Goal: Find contact information: Find contact information

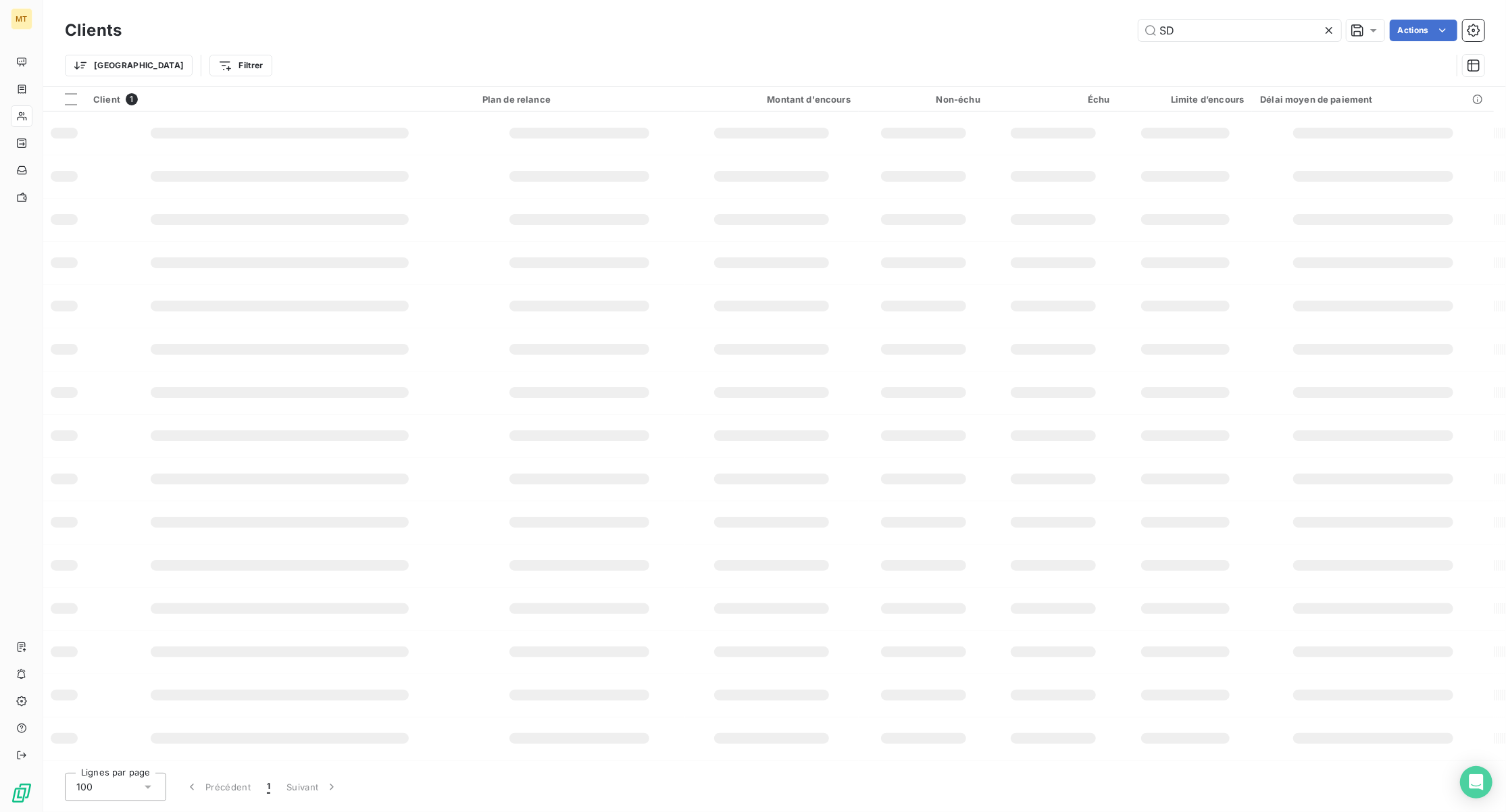
type input "S"
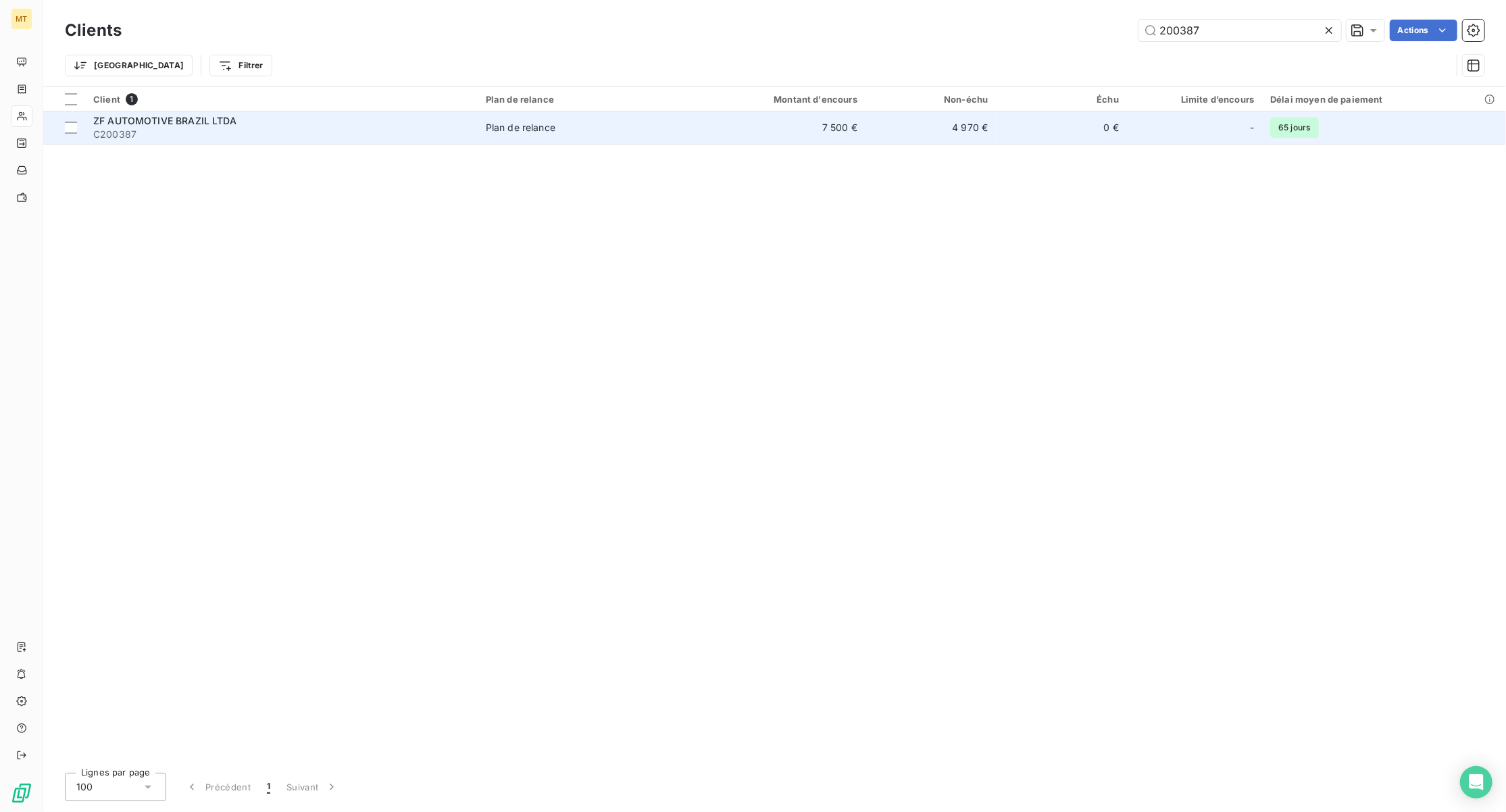
type input "200387"
click at [149, 126] on span "ZF AUTOMOTIVE BRAZIL LTDA" at bounding box center [165, 121] width 143 height 12
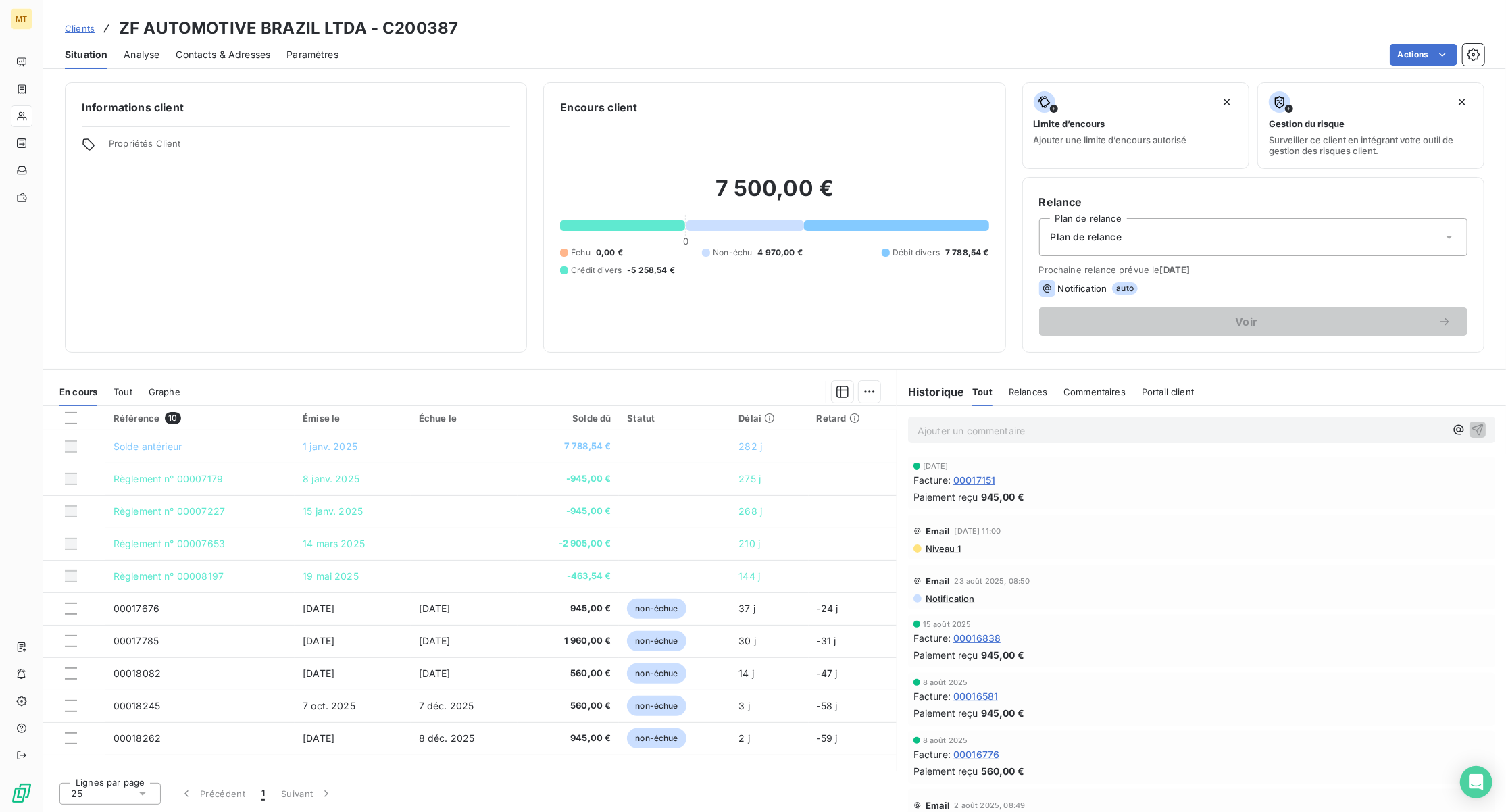
click at [943, 549] on span "Niveau 1" at bounding box center [942, 548] width 36 height 11
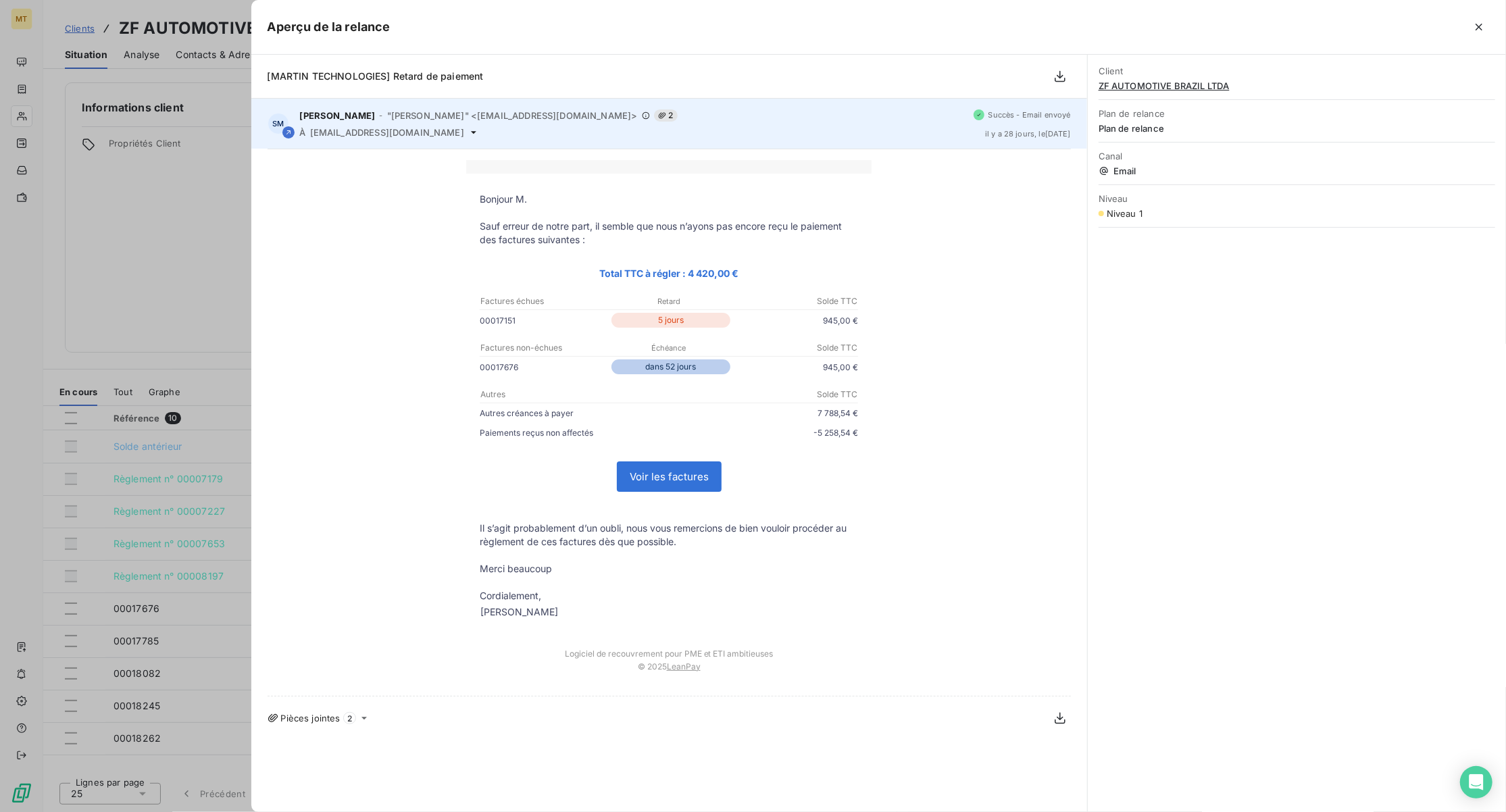
click at [424, 133] on span "[EMAIL_ADDRESS][DOMAIN_NAME]" at bounding box center [387, 131] width 154 height 11
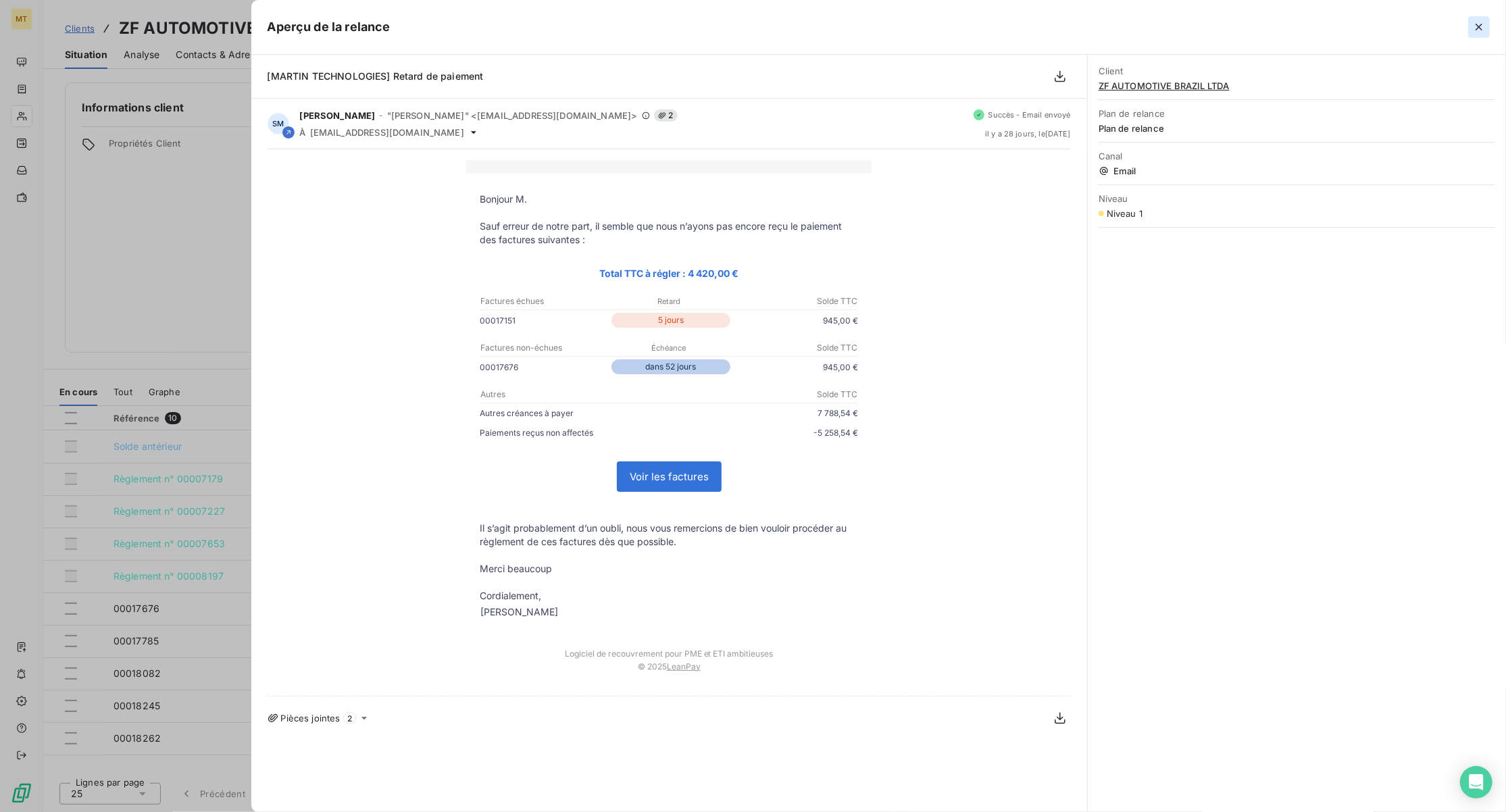
click at [1482, 27] on icon "button" at bounding box center [1480, 27] width 14 height 14
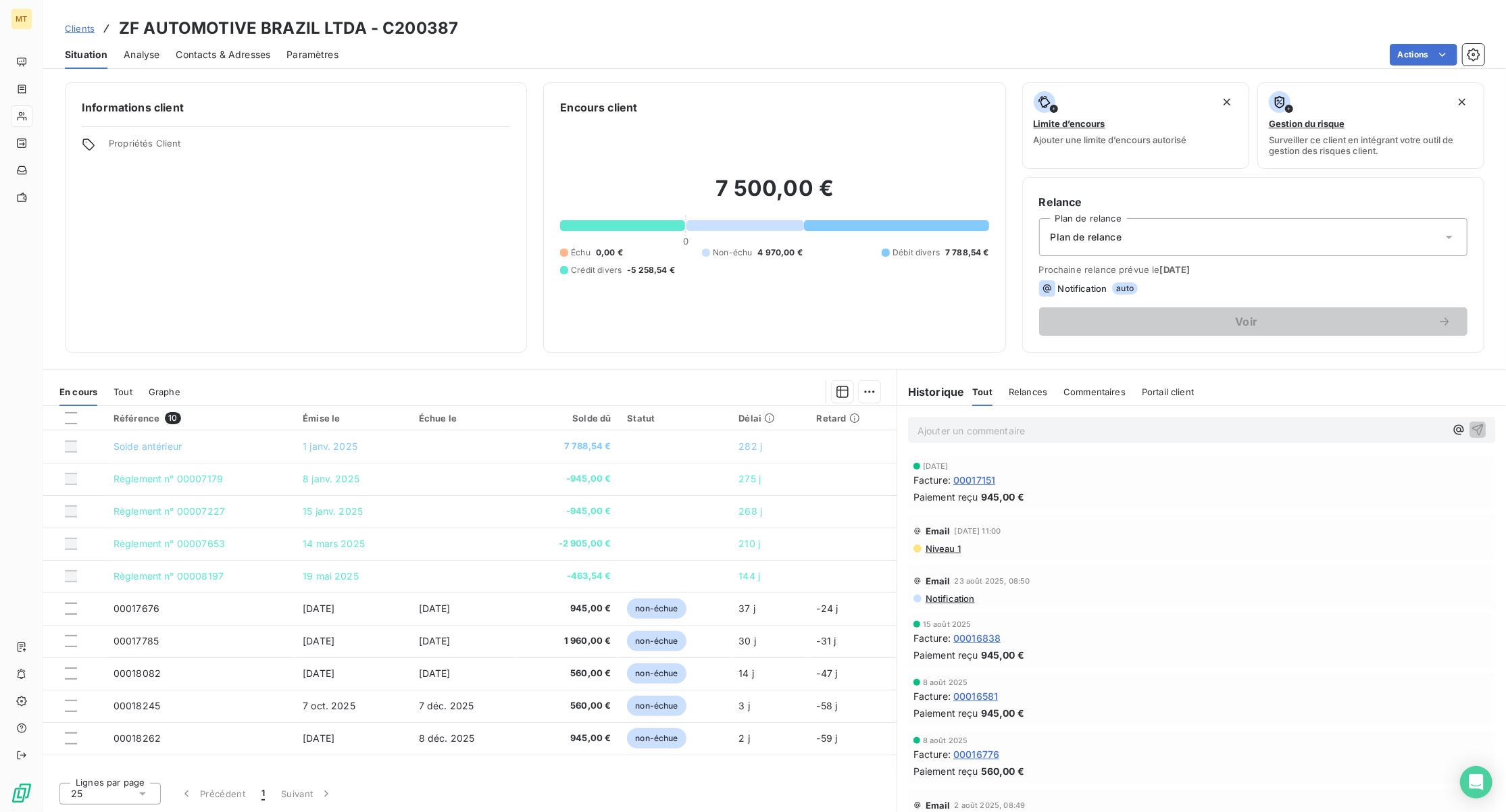
click at [205, 54] on span "Contacts & Adresses" at bounding box center [223, 55] width 94 height 14
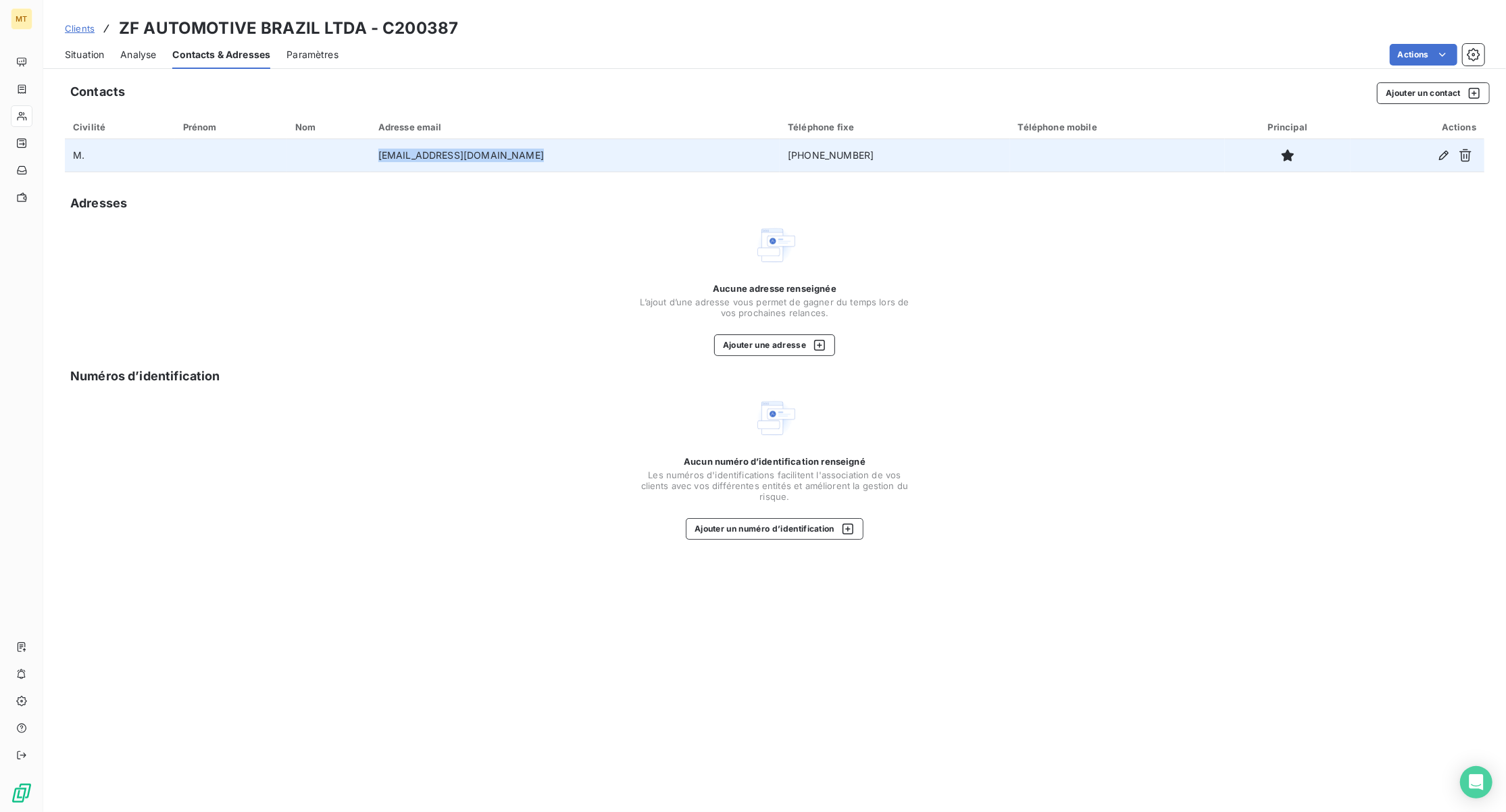
drag, startPoint x: 552, startPoint y: 155, endPoint x: 383, endPoint y: 160, distance: 169.1
click at [383, 160] on tr "M. [EMAIL_ADDRESS][DOMAIN_NAME] [PHONE_NUMBER]" at bounding box center [774, 155] width 1420 height 32
copy tr "[EMAIL_ADDRESS][DOMAIN_NAME]"
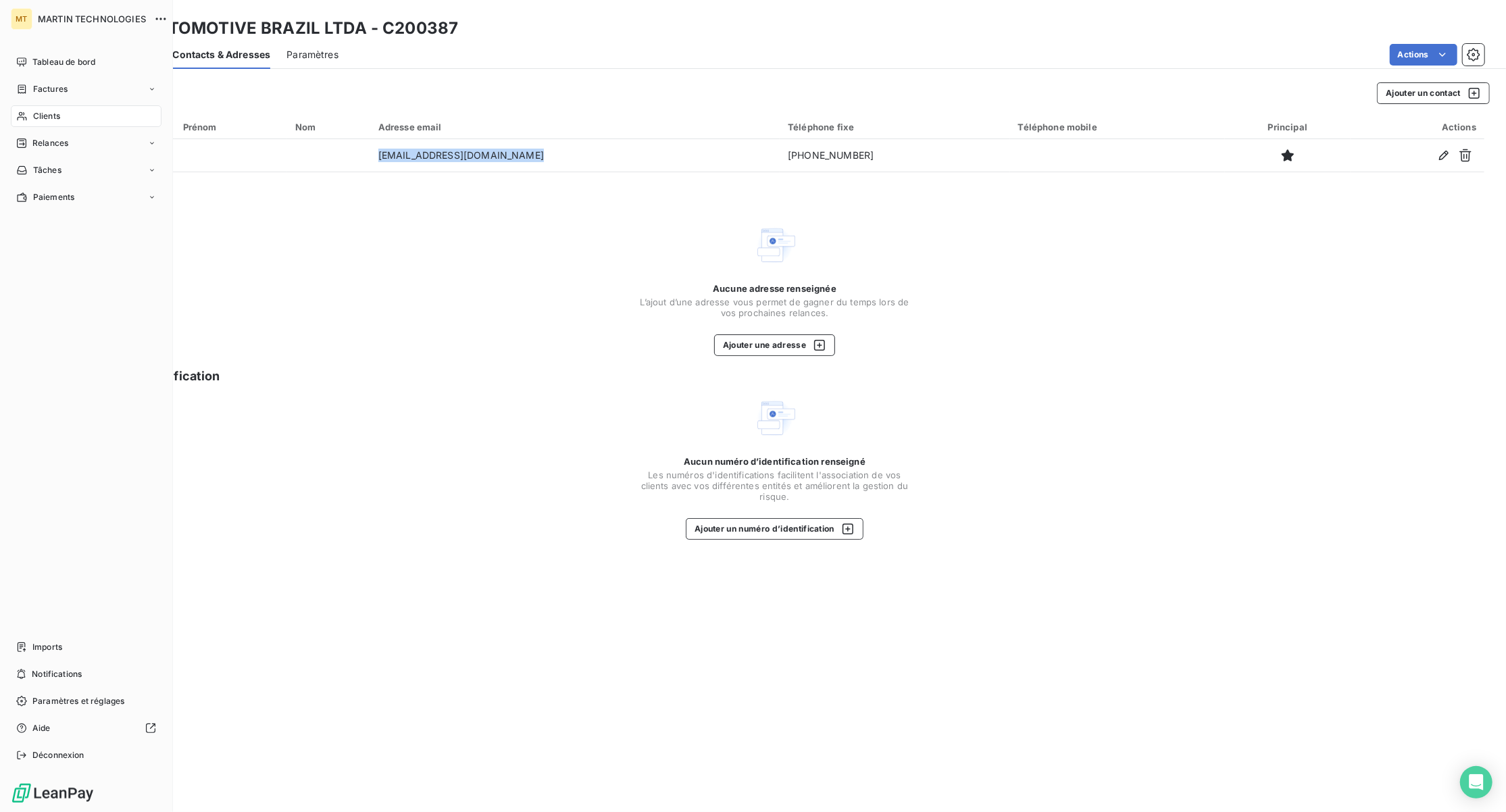
click at [57, 117] on span "Clients" at bounding box center [47, 116] width 27 height 12
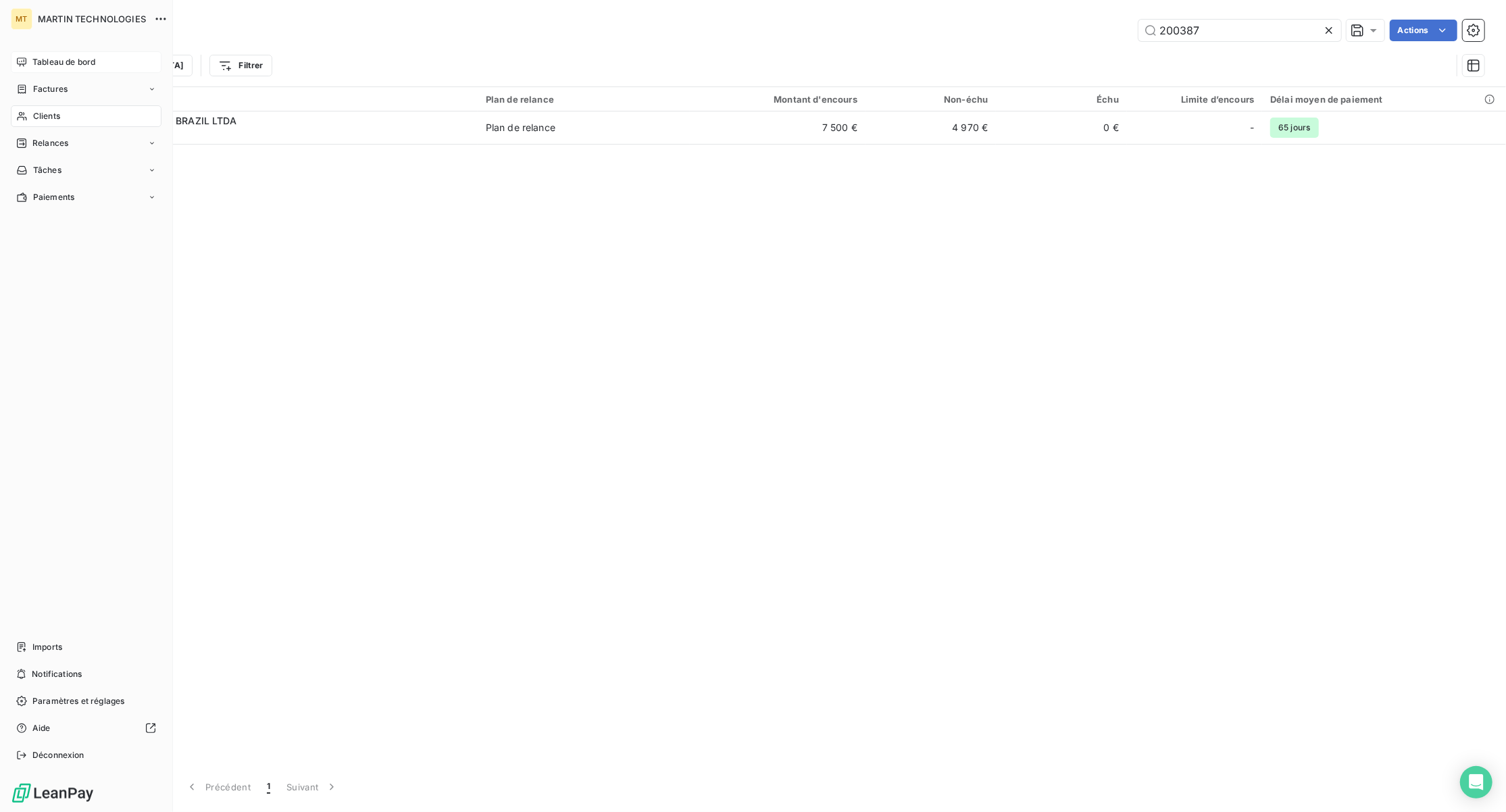
click at [68, 58] on span "Tableau de bord" at bounding box center [64, 62] width 63 height 12
